Goal: Complete application form: Complete application form

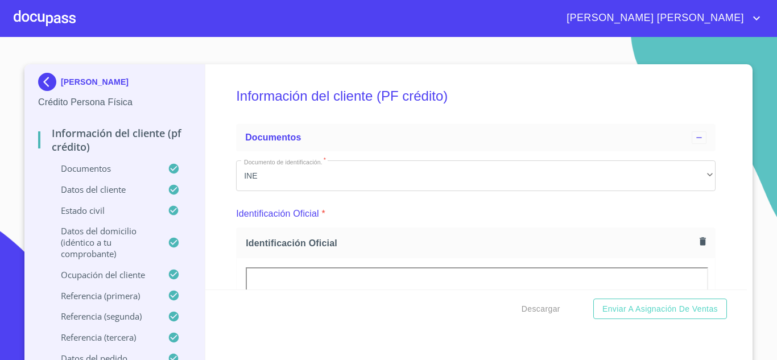
scroll to position [680, 0]
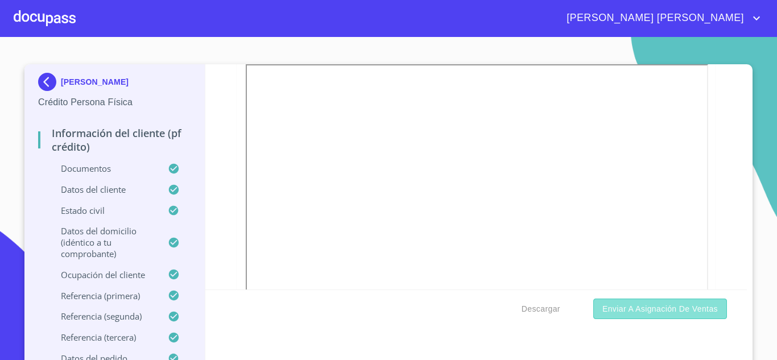
click at [669, 310] on span "Enviar a Asignación de Ventas" at bounding box center [661, 309] width 116 height 14
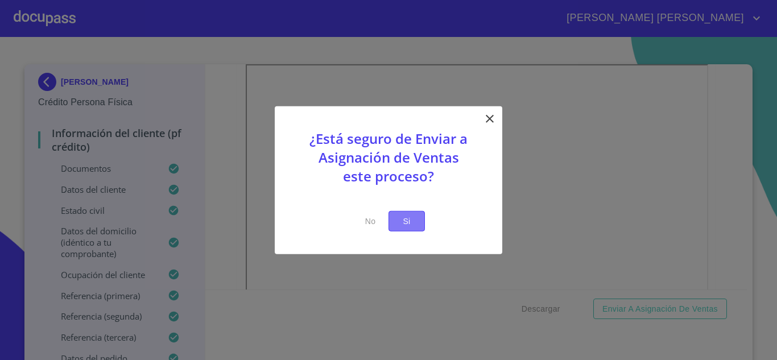
click at [420, 220] on button "Si" at bounding box center [407, 221] width 36 height 21
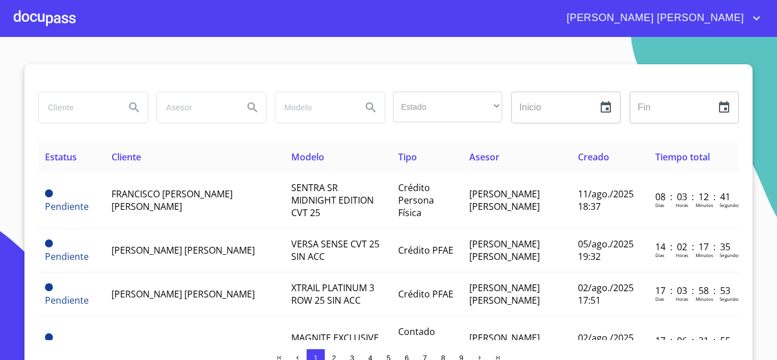
click at [745, 9] on span "[PERSON_NAME] [PERSON_NAME]" at bounding box center [654, 18] width 192 height 18
click at [746, 20] on li "Salir" at bounding box center [745, 24] width 37 height 20
